Goal: Feedback & Contribution: Contribute content

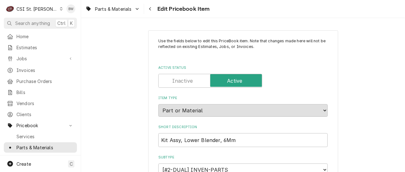
type textarea "x"
click at [152, 8] on div "Navigate back" at bounding box center [150, 9] width 6 height 6
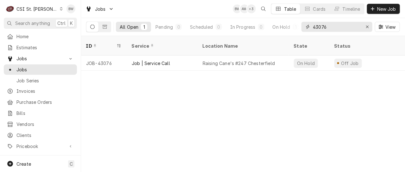
drag, startPoint x: 328, startPoint y: 27, endPoint x: 304, endPoint y: 25, distance: 23.5
click at [304, 25] on div "43076" at bounding box center [336, 27] width 71 height 10
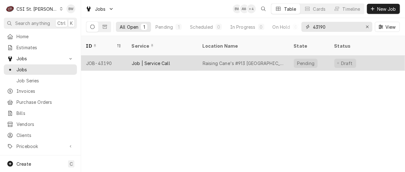
type input "43190"
click at [107, 56] on div "JOB-43190" at bounding box center [104, 63] width 46 height 15
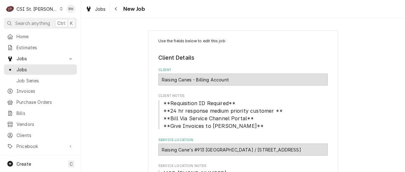
type textarea "x"
click at [117, 11] on div "Navigate back" at bounding box center [116, 9] width 6 height 6
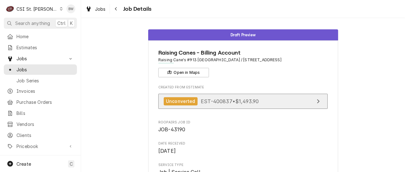
click at [206, 104] on div "Unconverted EST-400837 • $1,493.90" at bounding box center [211, 101] width 95 height 9
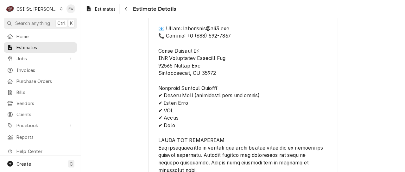
scroll to position [1392, 0]
click at [124, 9] on div "Navigate back" at bounding box center [126, 9] width 6 height 6
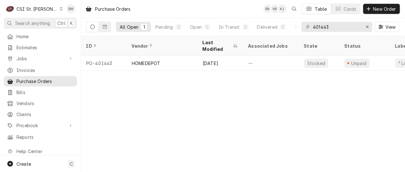
click at [60, 9] on icon "Dynamic Content Wrapper" at bounding box center [61, 8] width 3 height 3
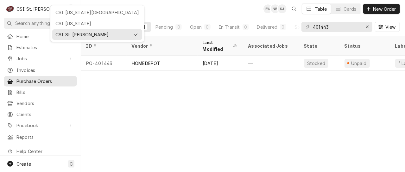
click at [63, 14] on div "CSI [US_STATE][GEOGRAPHIC_DATA]" at bounding box center [97, 12] width 84 height 7
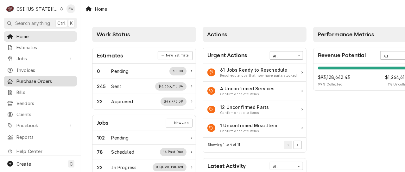
click at [30, 78] on span "Purchase Orders" at bounding box center [44, 81] width 57 height 7
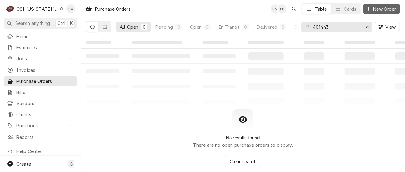
click at [378, 8] on span "New Order" at bounding box center [384, 9] width 25 height 7
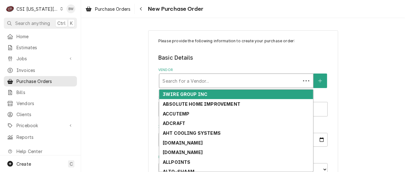
click at [166, 81] on div "Vendor" at bounding box center [229, 80] width 135 height 11
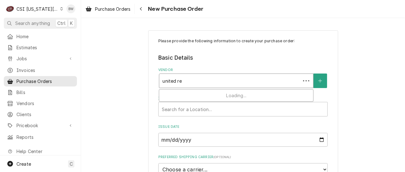
type input "united ref"
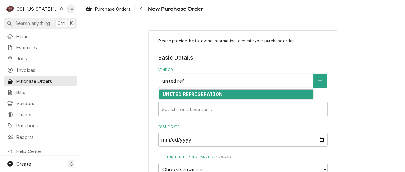
click at [174, 93] on strong "UNITED REFRIGERATION" at bounding box center [193, 94] width 60 height 5
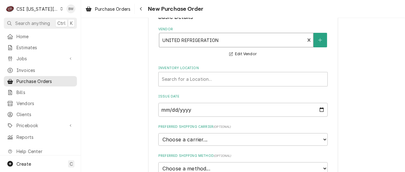
scroll to position [63, 0]
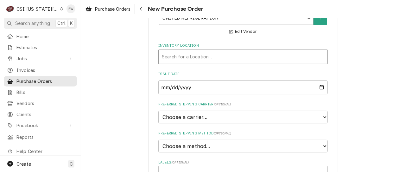
click at [172, 60] on div "Inventory Location" at bounding box center [243, 56] width 162 height 11
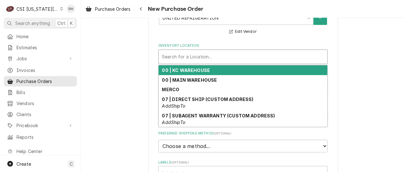
click at [180, 72] on strong "00 | KC WAREHOUSE" at bounding box center [186, 70] width 48 height 5
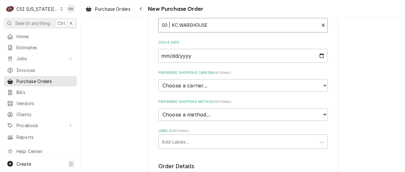
scroll to position [158, 0]
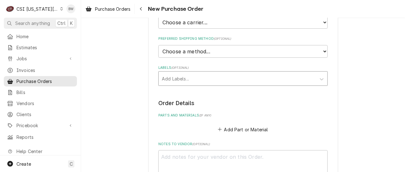
click at [174, 78] on div "Labels" at bounding box center [237, 78] width 151 height 11
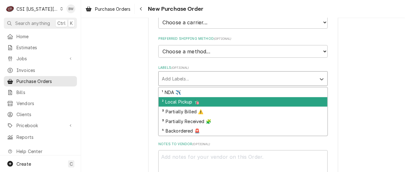
click at [178, 103] on div "² Local Pickup 🛍️" at bounding box center [243, 102] width 169 height 10
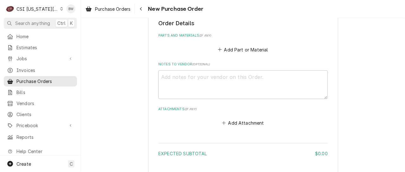
scroll to position [253, 0]
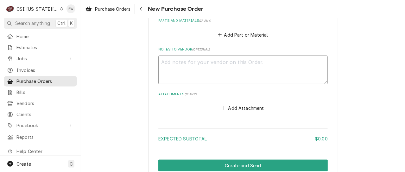
click at [168, 61] on textarea "Notes to Vendor ( optional )" at bounding box center [242, 70] width 169 height 28
type textarea "x"
type textarea "Ch"
type textarea "x"
type textarea "Cha"
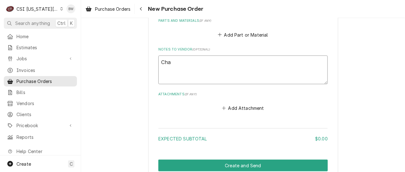
type textarea "x"
type textarea "Charl"
type textarea "x"
type textarea "Charle"
type textarea "x"
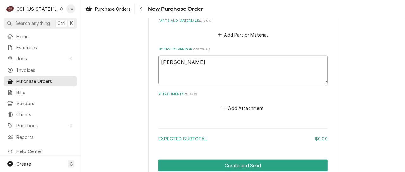
type textarea "Charles"
type textarea "x"
type textarea "Charless"
type textarea "x"
type textarea "Charless P"
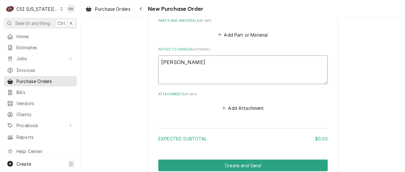
type textarea "x"
type textarea "Charless P"
type textarea "x"
type textarea "Charless P 33"
type textarea "x"
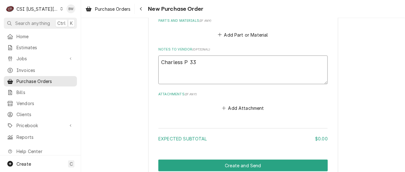
type textarea "Charless P 333"
type textarea "x"
type textarea "Charless P 3338"
type textarea "x"
type textarea "Charless P 33382"
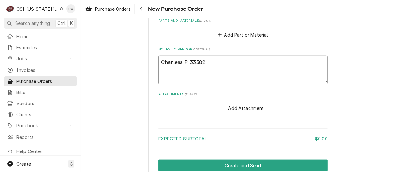
type textarea "x"
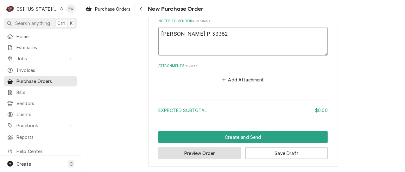
type textarea "Charles P 33382"
click at [192, 153] on button "Preview Order" at bounding box center [199, 154] width 83 height 12
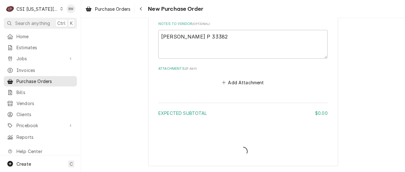
scroll to position [278, 0]
type textarea "x"
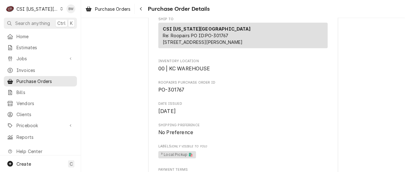
scroll to position [190, 0]
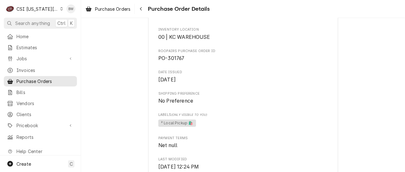
click at [118, 47] on div "Draft Preview Vendor UNITED REFRIGERATION UNITED REFRIGERATION PO Box 677036 Da…" at bounding box center [243, 64] width 324 height 473
click at [60, 8] on icon "Dynamic Content Wrapper" at bounding box center [61, 8] width 3 height 3
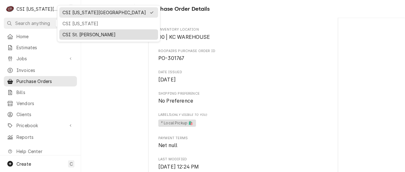
click at [71, 31] on div "CSI St. [PERSON_NAME]" at bounding box center [108, 35] width 96 height 8
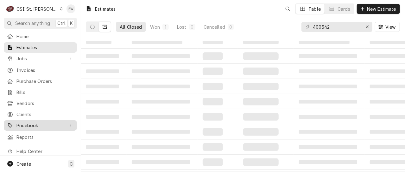
click at [32, 123] on span "Pricebook" at bounding box center [40, 125] width 48 height 7
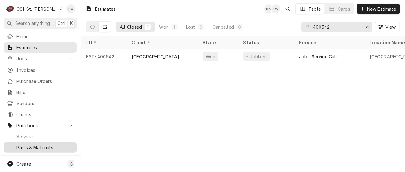
click at [35, 145] on span "Parts & Materials" at bounding box center [44, 148] width 57 height 7
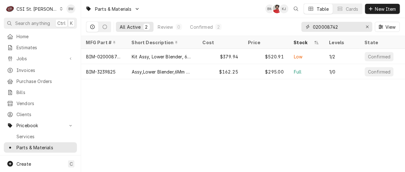
drag, startPoint x: 341, startPoint y: 24, endPoint x: 307, endPoint y: 27, distance: 34.9
click at [307, 27] on div "020008742" at bounding box center [336, 27] width 71 height 10
click at [147, 93] on div "Parts & Materials BW NF KJ Table Cards New Item All Active 2 Review 0 Confirmed…" at bounding box center [243, 86] width 324 height 172
drag, startPoint x: 344, startPoint y: 28, endPoint x: 299, endPoint y: 28, distance: 44.6
click at [300, 28] on div "All Active 2 Review 0 Confirmed 2 020008742 View" at bounding box center [243, 27] width 314 height 18
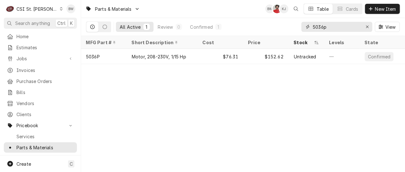
type input "5036p"
click at [147, 92] on div "Parts & Materials BW NF KJ Table Cards New Item All Active 1 Review 0 Confirmed…" at bounding box center [243, 86] width 324 height 172
click at [150, 107] on div "Parts & Materials BW NF KJ Table Cards New Item All Active 1 Review 0 Confirmed…" at bounding box center [243, 86] width 324 height 172
click at [166, 93] on div "Parts & Materials BW NF KJ Table Cards New Item All Active 1 Review 0 Confirmed…" at bounding box center [243, 86] width 324 height 172
click at [381, 10] on span "New Item" at bounding box center [385, 9] width 23 height 7
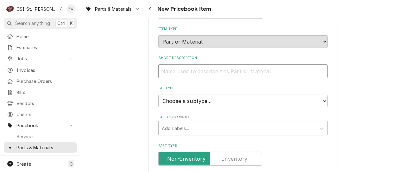
click at [167, 72] on input "Short Description" at bounding box center [242, 72] width 169 height 14
paste input "Fan Motor, 208-230 Volt, 50/60HZ,"
type textarea "x"
type input "Fan Motor, 208-230 Volt, 50/60HZ,"
click at [175, 97] on select "Choose a subtype... [#2-DUAL] AFTERHRS-WH-CHG-2 [#2-DUAL] [PERSON_NAME]-EQUIP […" at bounding box center [242, 101] width 169 height 13
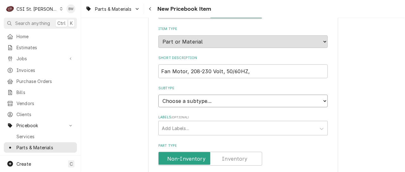
select select "1"
click at [158, 95] on select "Choose a subtype... [#2-DUAL] AFTERHRS-WH-CHG-2 [#2-DUAL] [PERSON_NAME]-EQUIP […" at bounding box center [242, 101] width 169 height 13
type textarea "x"
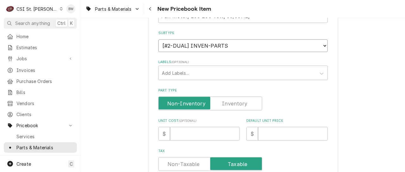
scroll to position [158, 0]
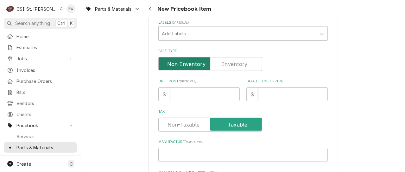
click at [225, 68] on input "Part Type" at bounding box center [210, 64] width 98 height 14
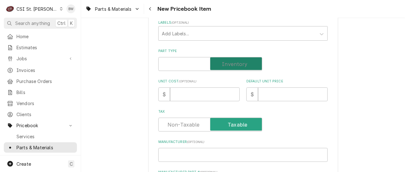
checkbox input "true"
click at [186, 91] on input "Unit Cost ( optional )" at bounding box center [205, 95] width 70 height 14
type textarea "x"
type input "2"
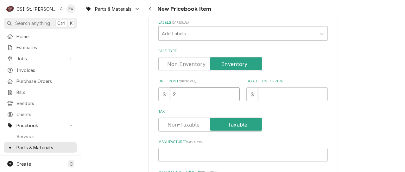
type textarea "x"
type input "28"
type textarea "x"
type input "283"
type textarea "x"
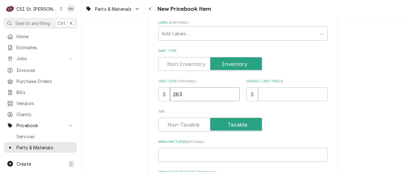
type input "283.5"
type textarea "x"
type input "283.52"
click at [267, 94] on input "Default Unit Price" at bounding box center [293, 95] width 70 height 14
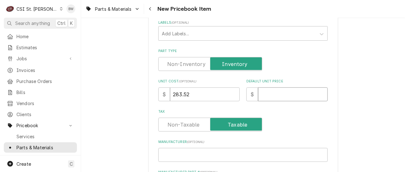
type textarea "x"
type input "4"
type textarea "x"
type input "44"
type textarea "x"
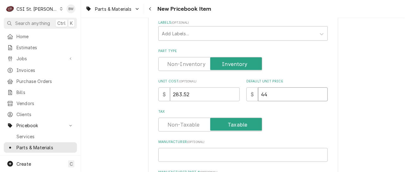
type input "443"
type textarea "x"
type input "443.0"
type textarea "x"
type input "443.00"
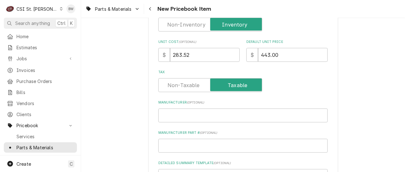
scroll to position [222, 0]
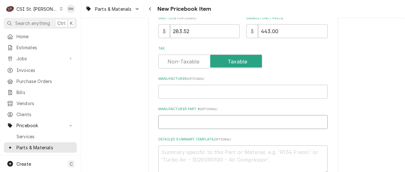
click at [172, 123] on input "Manufacturer Part # ( optional )" at bounding box center [242, 123] width 169 height 14
type textarea "x"
type input "H"
type textarea "x"
type input "HE"
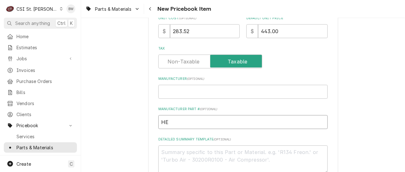
type textarea "x"
type input "HEA"
type textarea "x"
type input "HEA-"
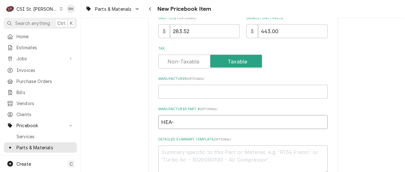
click at [177, 120] on input "HEA-" at bounding box center [242, 123] width 169 height 14
type textarea "x"
type input "HEA-5"
type textarea "x"
type input "HEA-50"
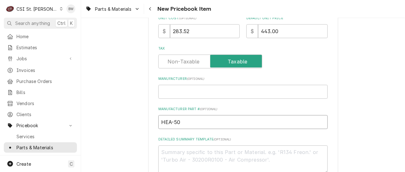
type textarea "x"
type input "HEA-503"
type textarea "x"
type input "HEA-5036"
type textarea "x"
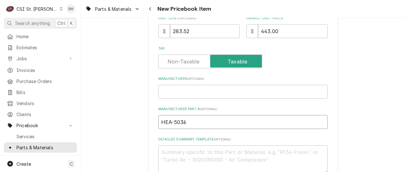
type input "HEA-5036P"
type textarea "x"
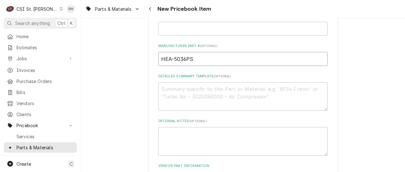
scroll to position [316, 0]
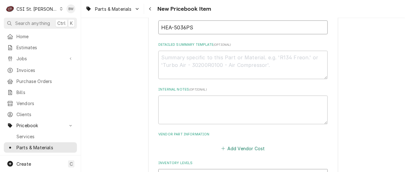
type input "HEA-5036PS"
click at [231, 149] on button "Add Vendor Cost" at bounding box center [243, 148] width 46 height 9
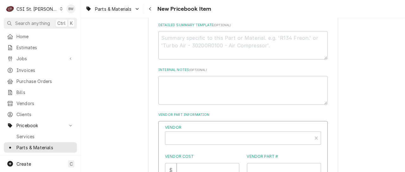
scroll to position [411, 0]
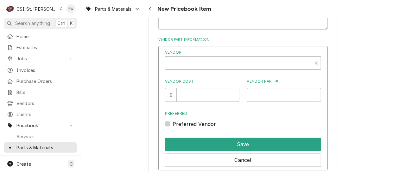
type textarea "x"
click at [176, 62] on div "Vendor" at bounding box center [238, 65] width 140 height 15
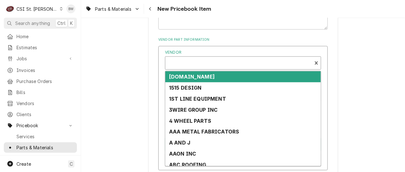
scroll to position [2, 0]
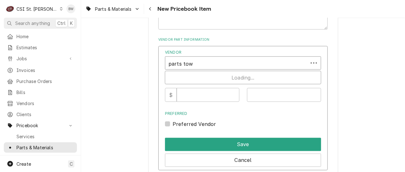
type input "parts town"
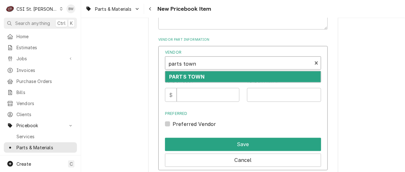
click at [181, 76] on strong "PARTS TOWN" at bounding box center [187, 77] width 36 height 6
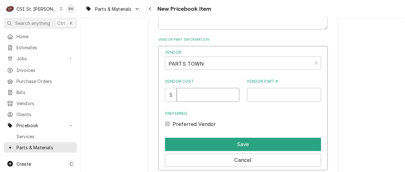
click at [190, 93] on input "Vendor Cost" at bounding box center [208, 95] width 62 height 14
type input "283.52"
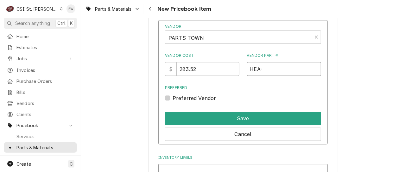
scroll to position [443, 0]
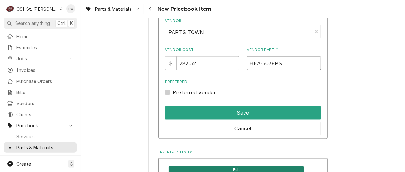
type input "HEA-5036PS"
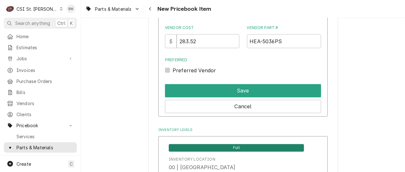
scroll to position [475, 0]
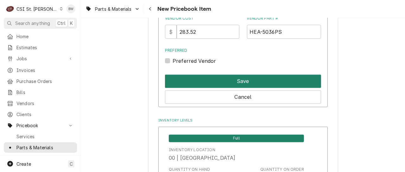
click at [218, 77] on button "Save" at bounding box center [243, 81] width 156 height 13
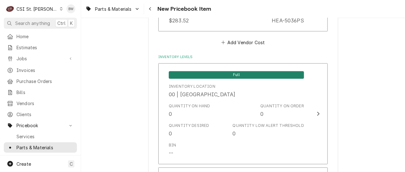
scroll to position [5434, 0]
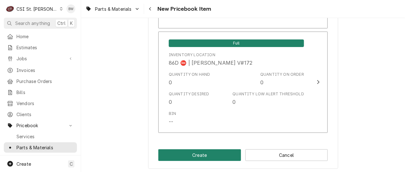
click at [197, 153] on button "Create" at bounding box center [199, 156] width 83 height 12
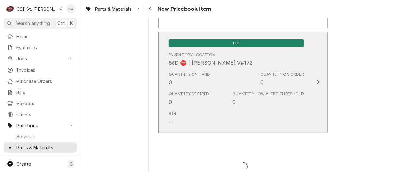
type textarea "x"
